Goal: Information Seeking & Learning: Learn about a topic

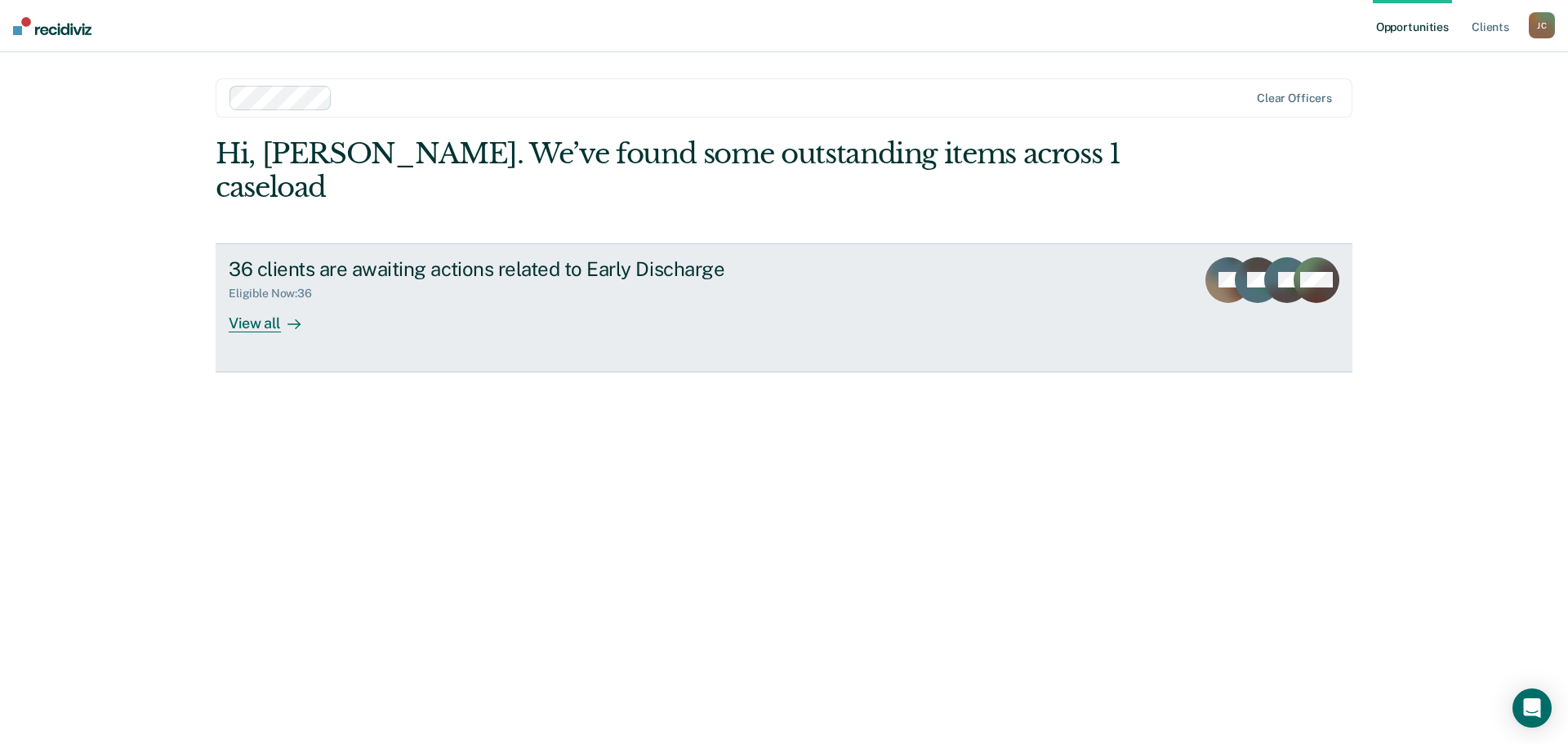
click at [244, 300] on div "View all" at bounding box center [274, 316] width 92 height 32
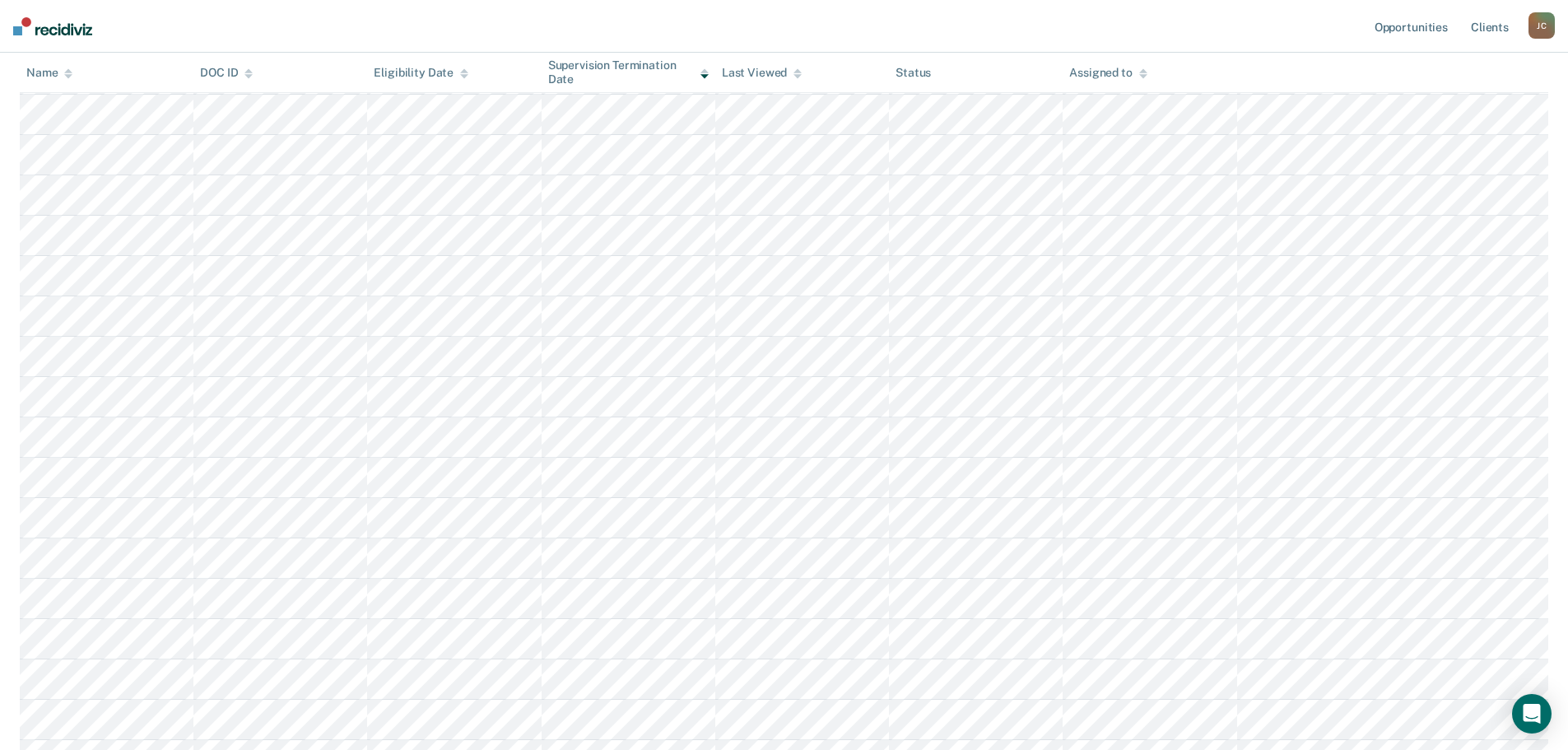
scroll to position [947, 0]
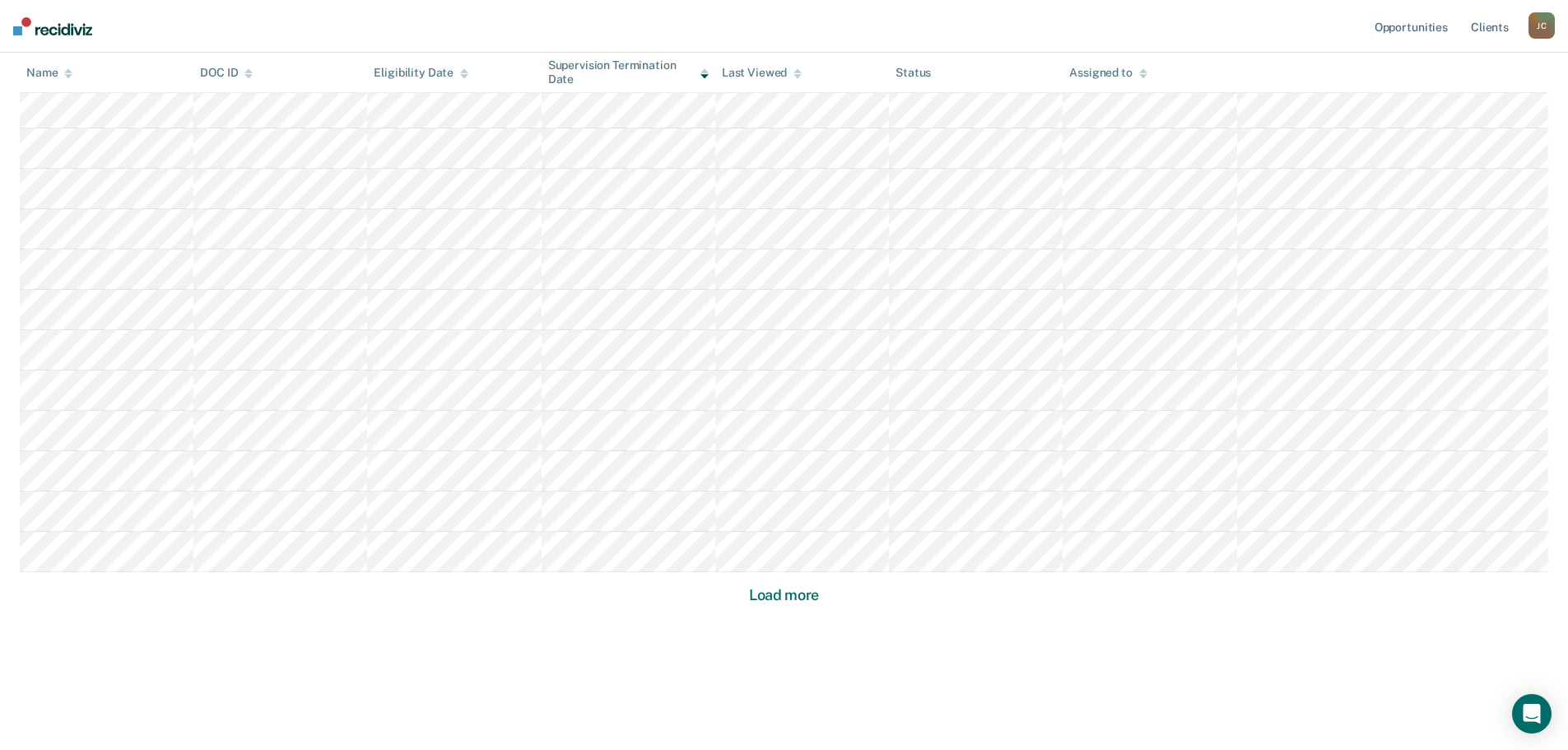
click at [787, 599] on button "Load more" at bounding box center [783, 595] width 80 height 20
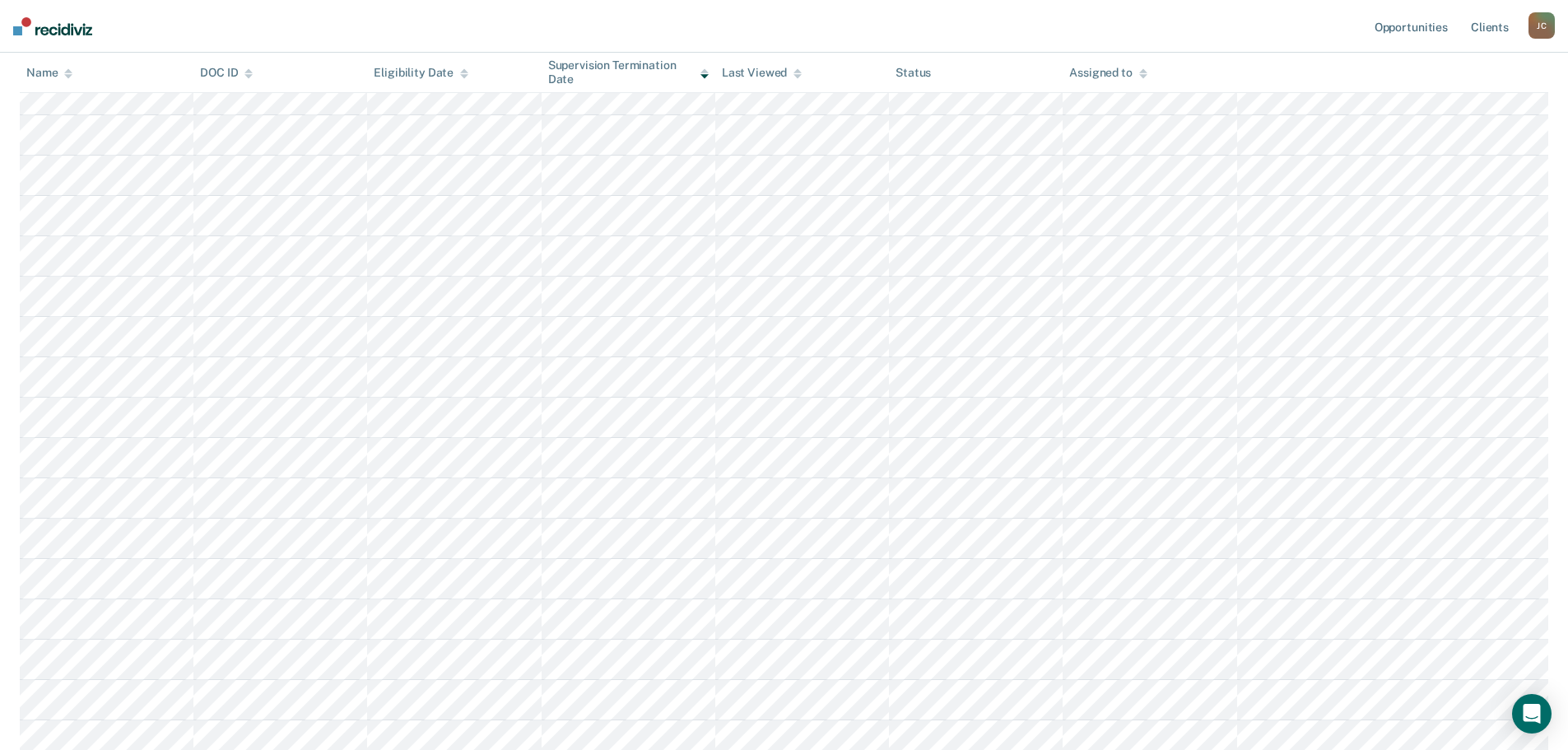
scroll to position [307, 0]
